Goal: Task Accomplishment & Management: Manage account settings

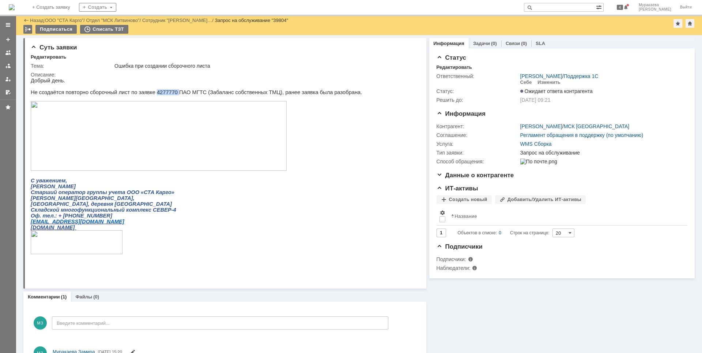
scroll to position [35, 0]
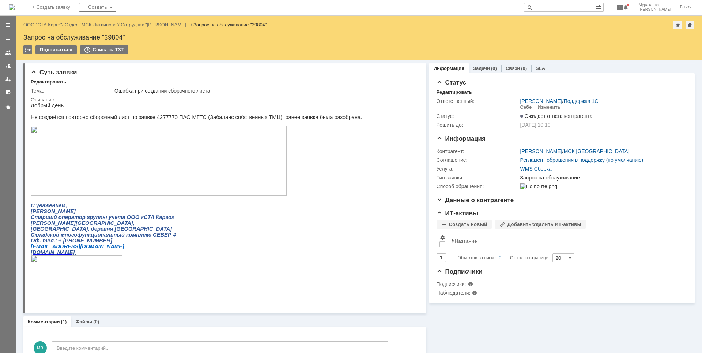
drag, startPoint x: 4, startPoint y: 52, endPoint x: 7, endPoint y: 61, distance: 9.0
click at [4, 53] on link at bounding box center [8, 53] width 12 height 12
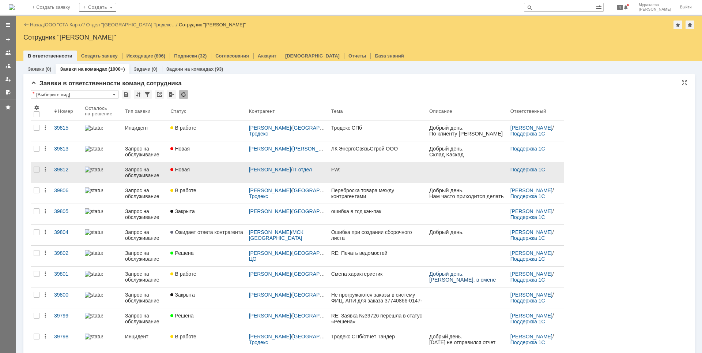
click at [151, 173] on div "Запрос на обслуживание" at bounding box center [145, 172] width 40 height 12
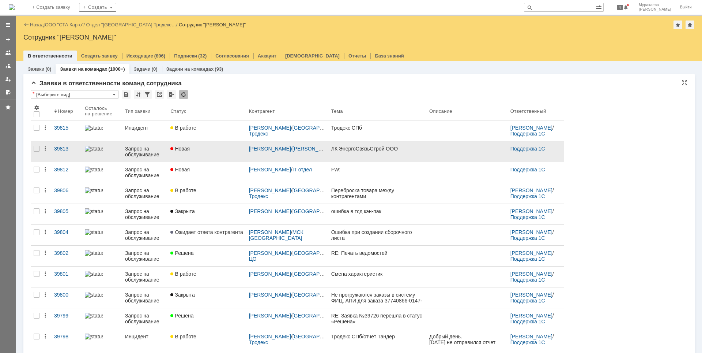
click at [143, 155] on div "Запрос на обслуживание" at bounding box center [145, 152] width 40 height 12
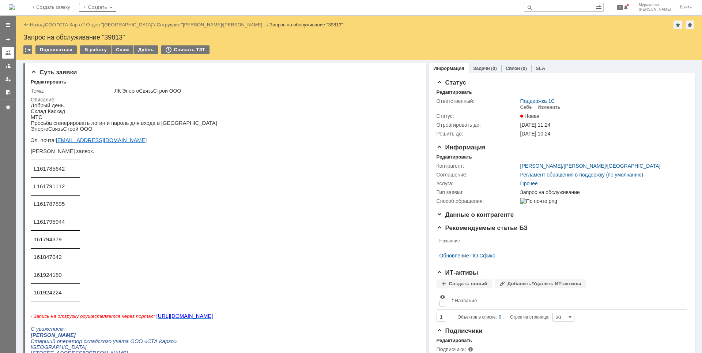
click at [9, 53] on div at bounding box center [8, 53] width 6 height 6
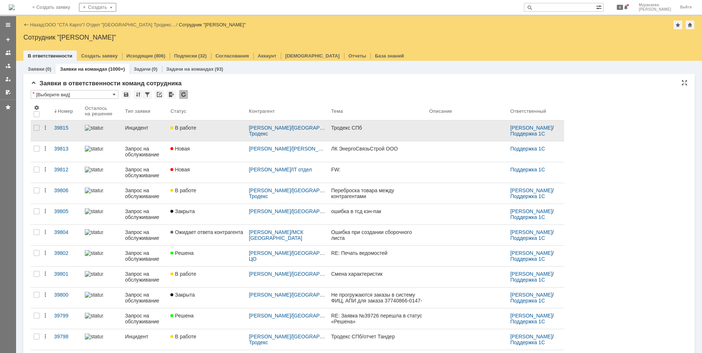
click at [141, 131] on link "Инцидент" at bounding box center [144, 130] width 45 height 20
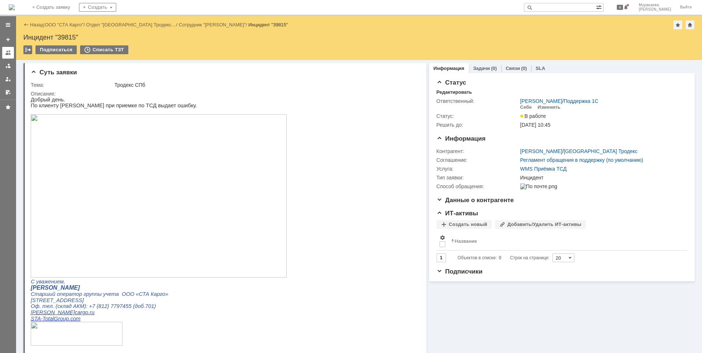
click at [7, 54] on div at bounding box center [8, 53] width 6 height 6
